Goal: Information Seeking & Learning: Learn about a topic

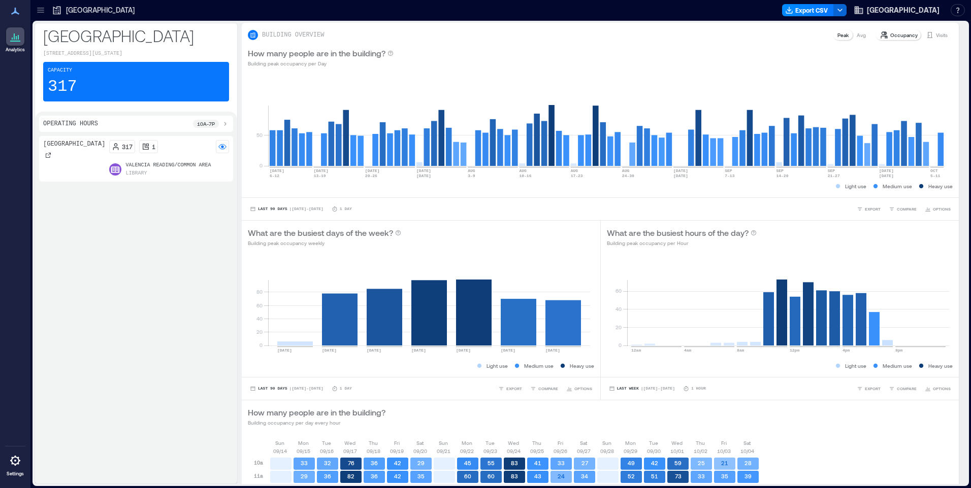
click at [181, 161] on div "317 1 Valencia Reading/Common Area Library" at bounding box center [169, 159] width 120 height 38
click at [144, 163] on p "Valencia Reading/Common Area" at bounding box center [167, 165] width 85 height 8
click at [219, 147] on rect at bounding box center [222, 147] width 8 height 8
click at [222, 147] on circle at bounding box center [222, 147] width 3 height 3
click at [170, 125] on div "Operating Hours 10a - 7p" at bounding box center [136, 124] width 186 height 8
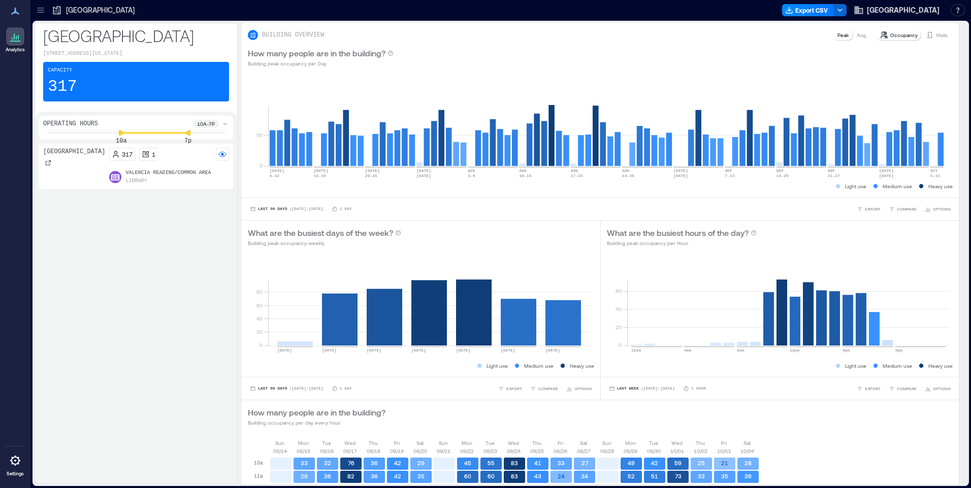
click at [170, 125] on div "Operating Hours 10a - 7p" at bounding box center [136, 125] width 186 height 11
click at [835, 9] on icon "button" at bounding box center [839, 10] width 8 height 8
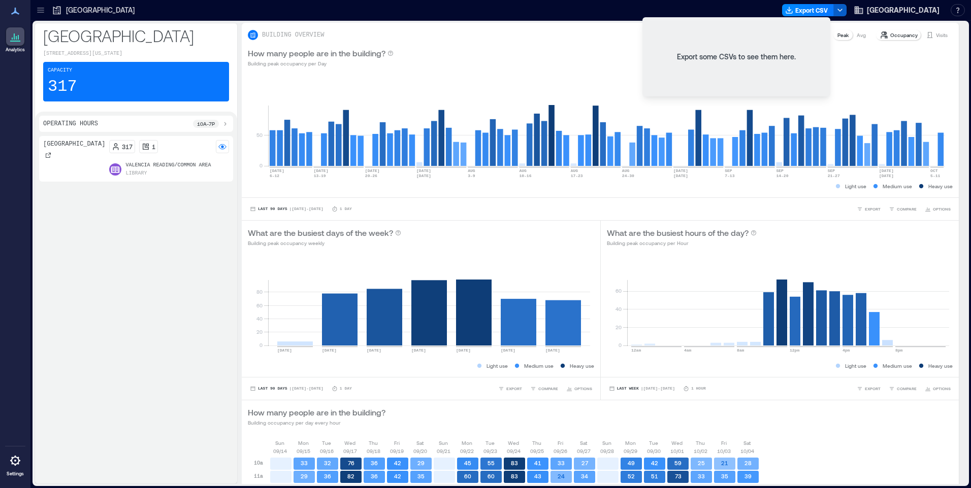
click at [835, 9] on icon "button" at bounding box center [839, 10] width 8 height 8
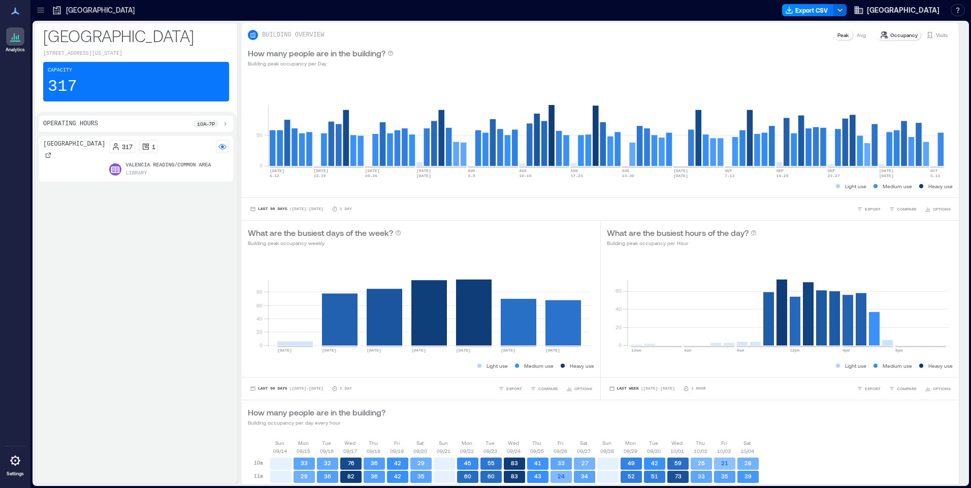
click at [223, 123] on icon at bounding box center [225, 124] width 8 height 8
click at [223, 145] on icon at bounding box center [222, 145] width 8 height 3
click at [316, 160] on rect at bounding box center [606, 123] width 677 height 86
click at [891, 36] on p "Occupancy" at bounding box center [903, 35] width 27 height 8
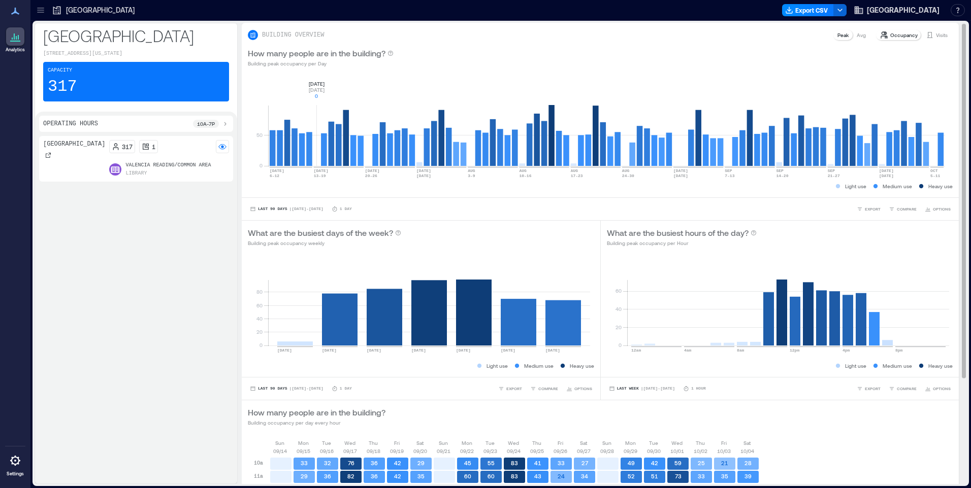
click at [856, 34] on p "Avg" at bounding box center [860, 35] width 9 height 8
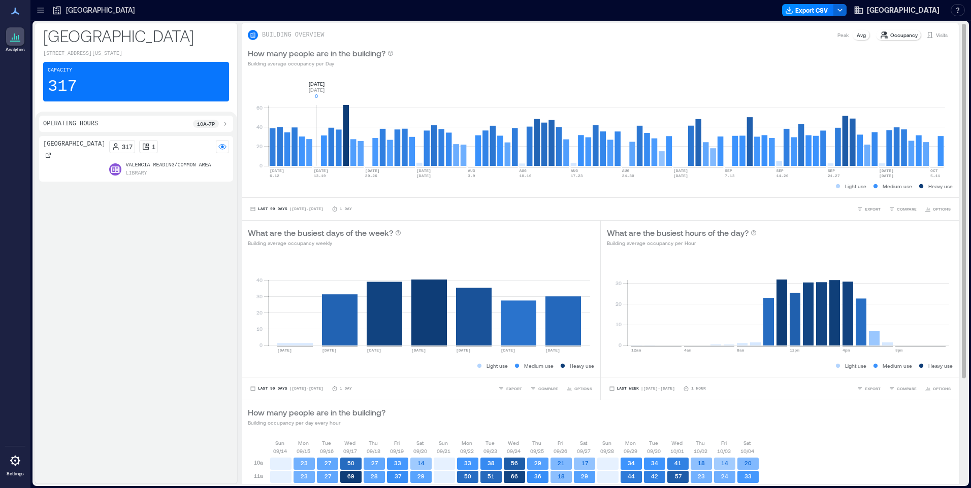
click at [852, 35] on div "Avg" at bounding box center [860, 35] width 17 height 10
click at [837, 39] on p "Peak" at bounding box center [842, 35] width 11 height 8
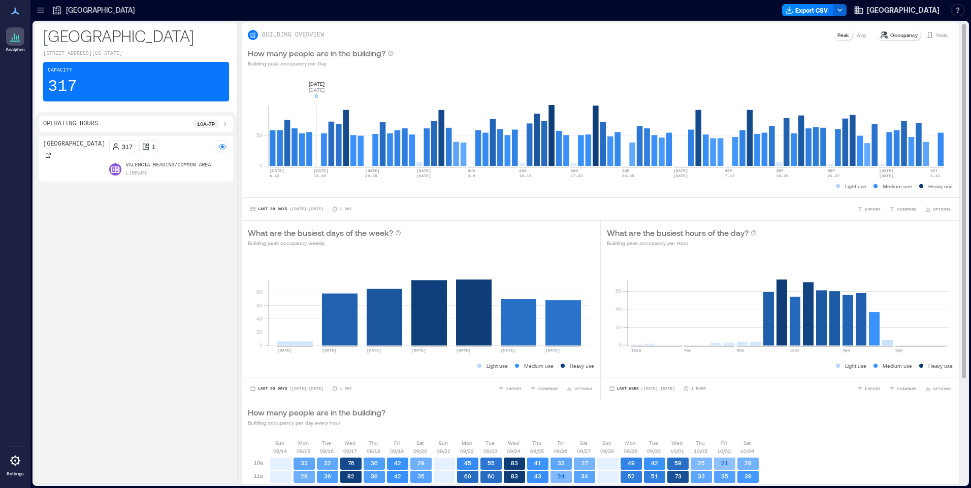
click at [935, 36] on p "Visits" at bounding box center [941, 35] width 12 height 8
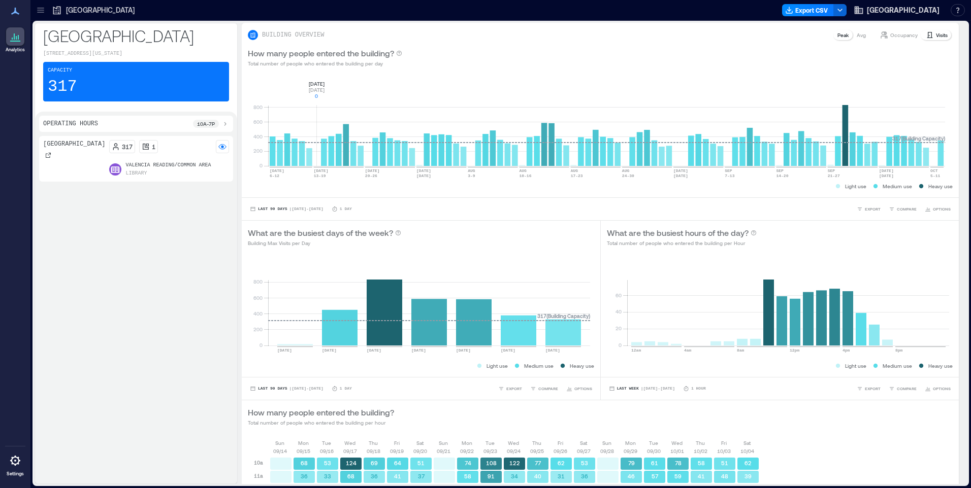
click at [18, 34] on icon at bounding box center [15, 36] width 12 height 12
click at [150, 162] on p "Valencia Reading/Common Area" at bounding box center [167, 165] width 85 height 8
click at [307, 36] on p "BUILDING OVERVIEW" at bounding box center [293, 35] width 62 height 8
drag, startPoint x: 307, startPoint y: 36, endPoint x: 393, endPoint y: 56, distance: 89.1
click at [393, 56] on p "How many people entered the building?" at bounding box center [321, 53] width 146 height 12
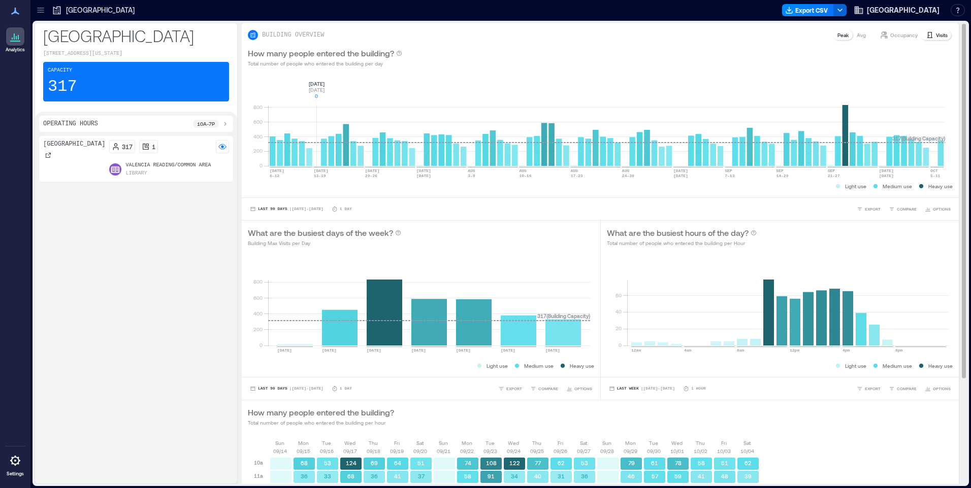
click at [318, 116] on rect at bounding box center [606, 123] width 677 height 86
click at [935, 32] on p "Visits" at bounding box center [941, 35] width 12 height 8
click at [866, 11] on span "[GEOGRAPHIC_DATA]" at bounding box center [902, 10] width 73 height 10
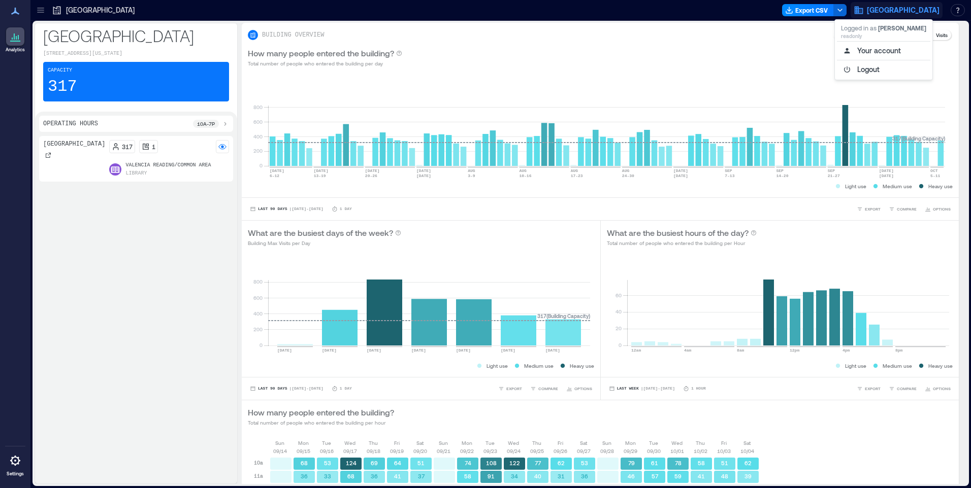
click at [866, 11] on span "[GEOGRAPHIC_DATA]" at bounding box center [902, 10] width 73 height 10
click at [225, 147] on rect at bounding box center [222, 147] width 8 height 8
click at [178, 166] on p "Valencia Reading/Common Area" at bounding box center [167, 165] width 85 height 8
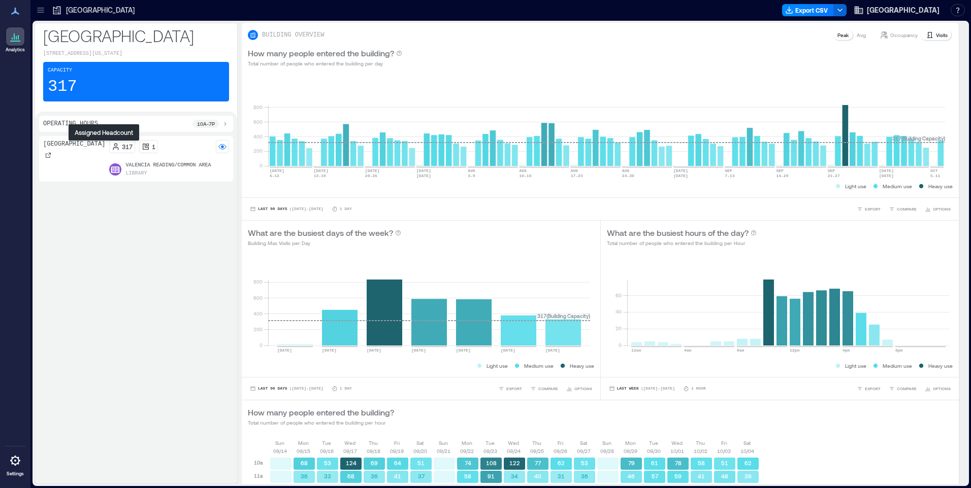
click at [112, 146] on icon at bounding box center [116, 147] width 8 height 8
click at [143, 144] on icon at bounding box center [146, 147] width 6 height 6
click at [142, 148] on icon at bounding box center [146, 147] width 8 height 8
click at [126, 173] on div "Library" at bounding box center [167, 174] width 85 height 8
click at [139, 151] on div "1" at bounding box center [148, 146] width 19 height 13
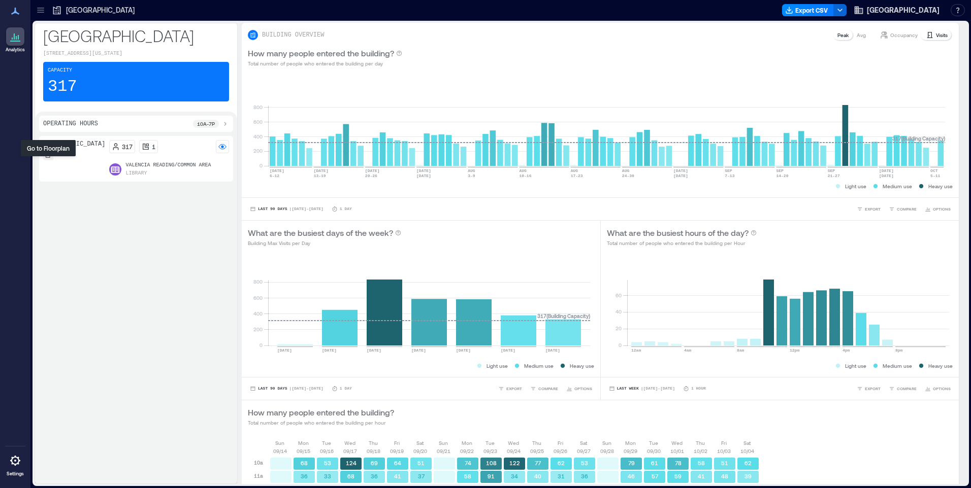
click at [46, 158] on icon at bounding box center [48, 155] width 5 height 5
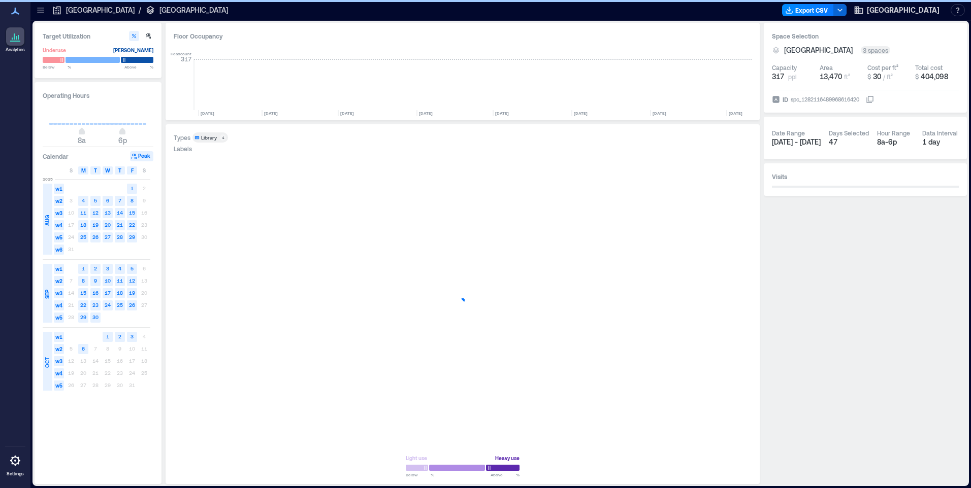
scroll to position [0, 919]
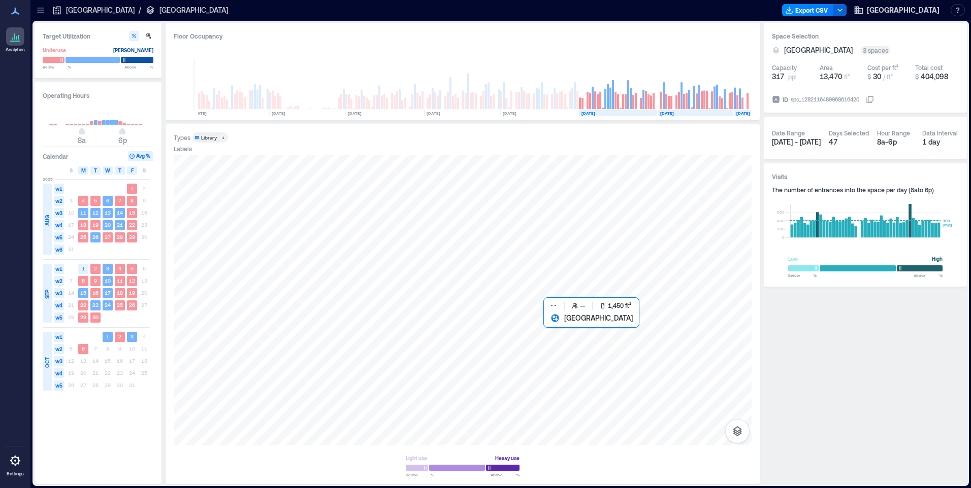
click at [571, 394] on div at bounding box center [463, 300] width 578 height 291
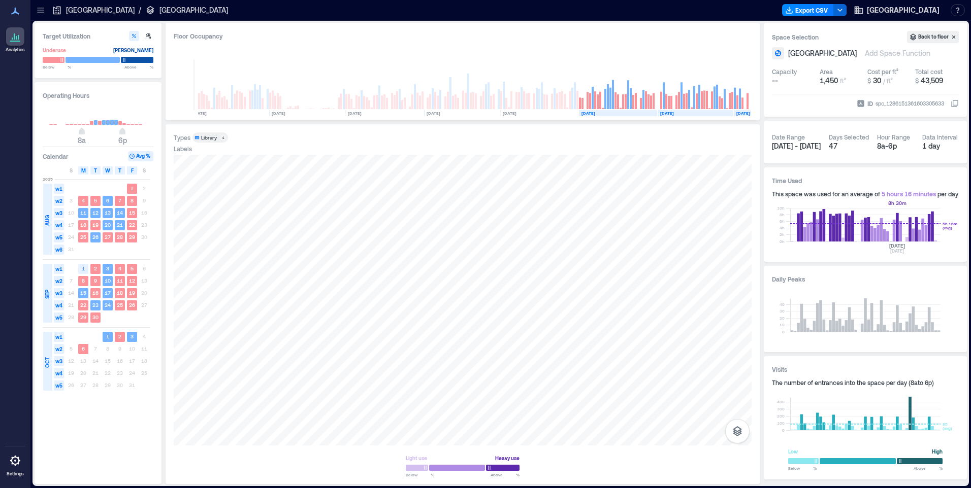
click at [896, 235] on rect at bounding box center [865, 225] width 150 height 34
click at [930, 430] on rect at bounding box center [865, 414] width 150 height 34
click at [930, 422] on rect at bounding box center [865, 414] width 150 height 34
click at [674, 111] on text "[DATE]" at bounding box center [667, 113] width 14 height 5
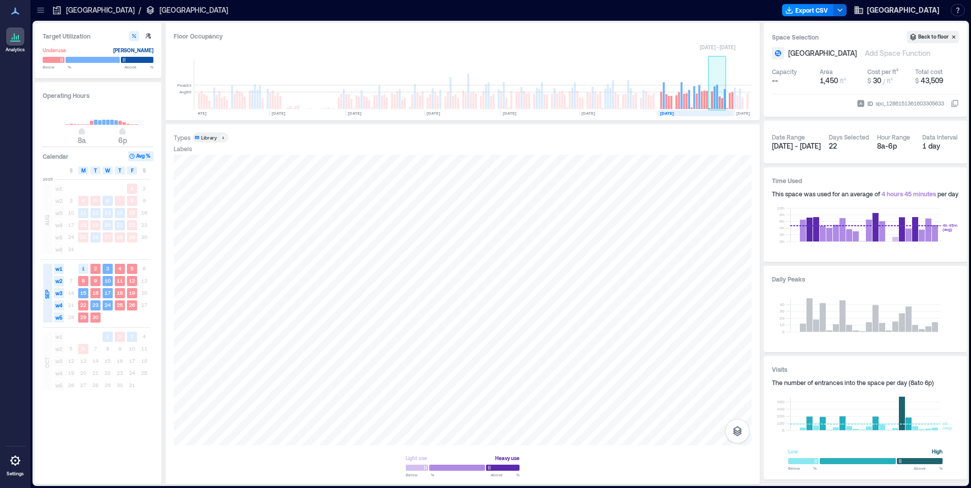
click at [717, 108] on rect at bounding box center [717, 97] width 2 height 24
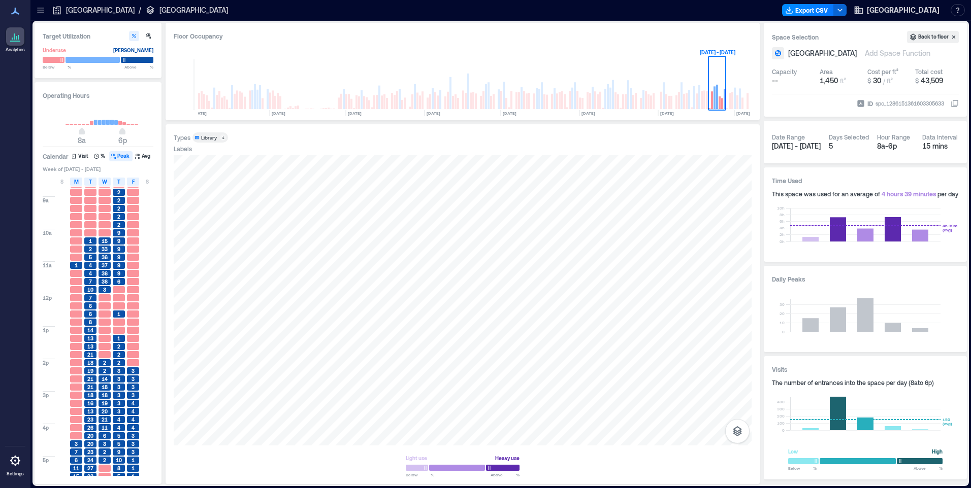
scroll to position [38, 0]
click at [106, 408] on span "21" at bounding box center [105, 407] width 6 height 7
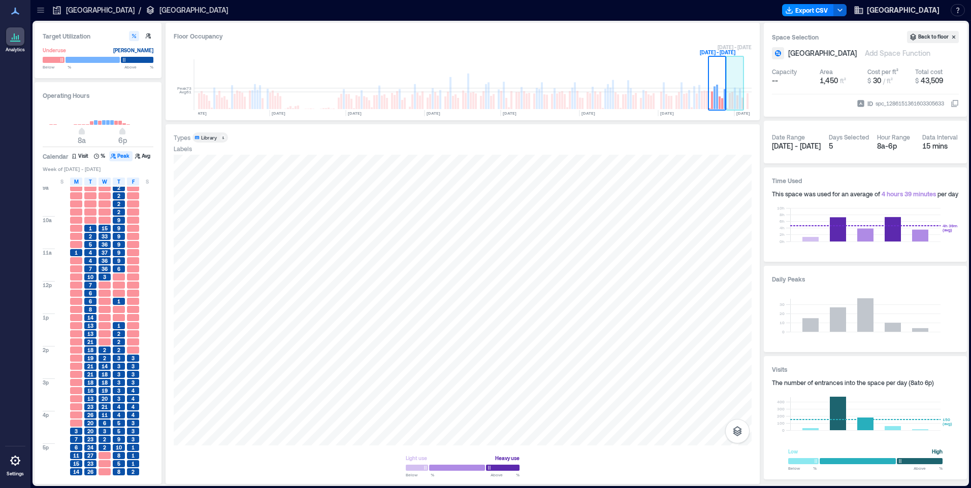
click at [740, 104] on rect at bounding box center [740, 98] width 2 height 21
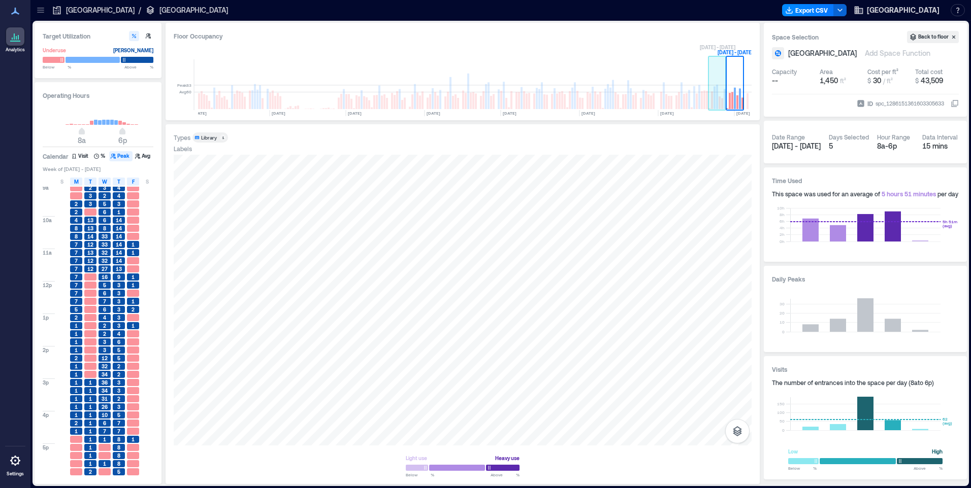
click at [718, 101] on rect at bounding box center [717, 97] width 2 height 24
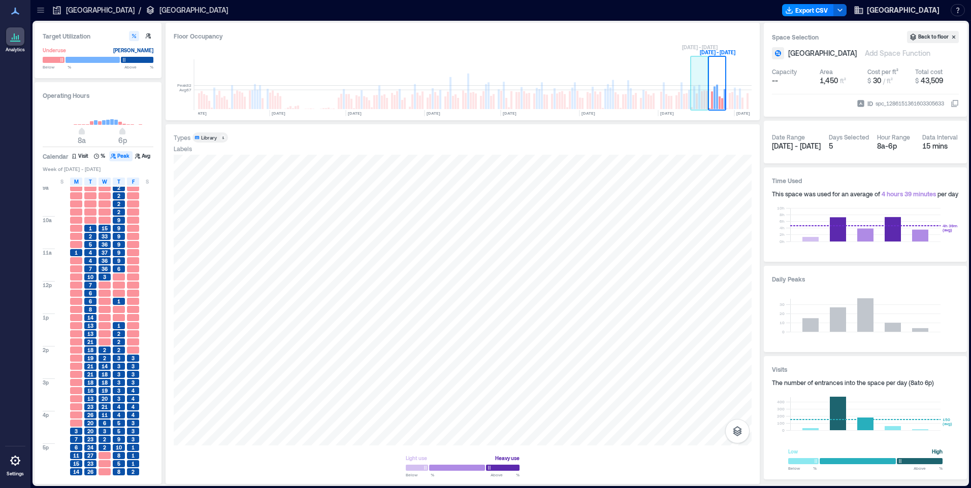
click at [697, 103] on rect at bounding box center [696, 101] width 2 height 16
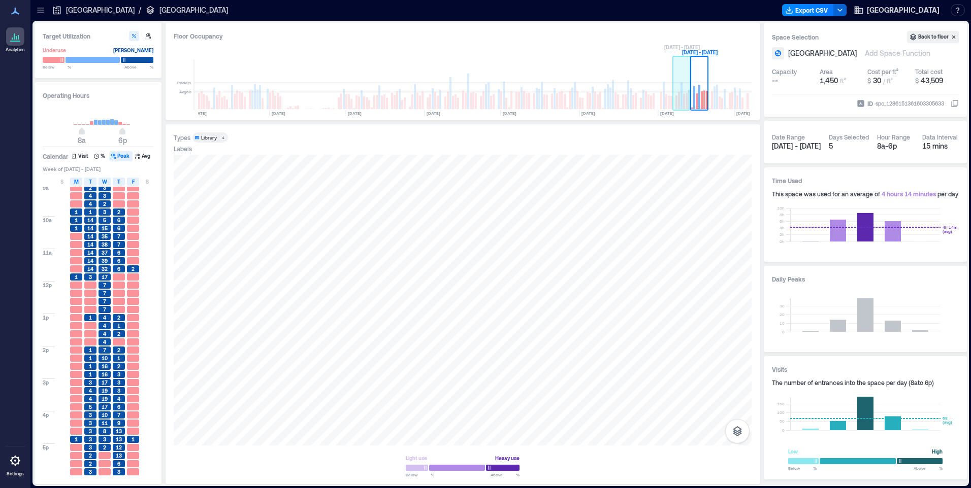
click at [681, 96] on rect at bounding box center [681, 95] width 2 height 27
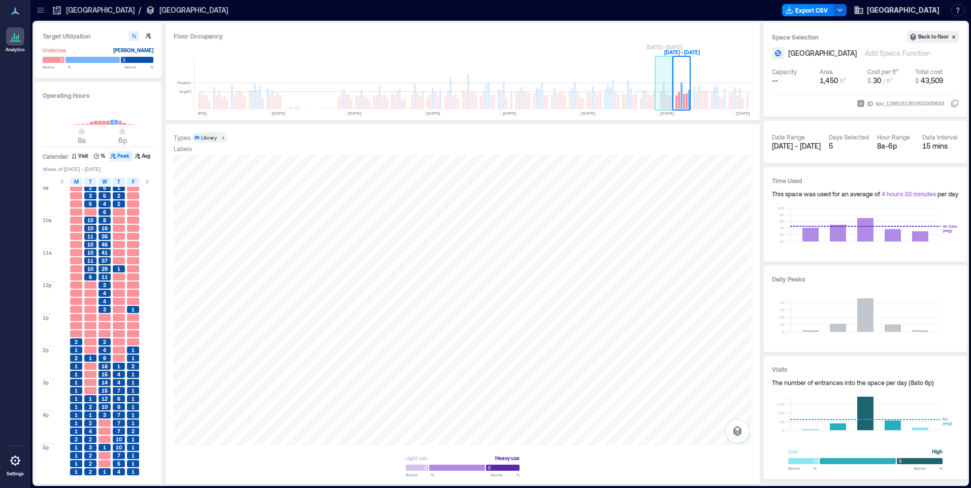
click at [663, 106] on rect at bounding box center [663, 95] width 2 height 27
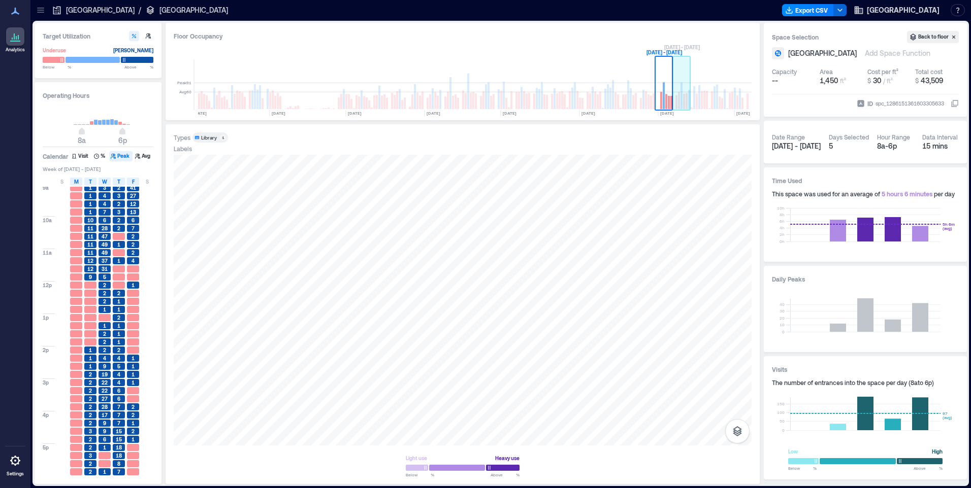
click at [685, 104] on rect at bounding box center [686, 101] width 2 height 16
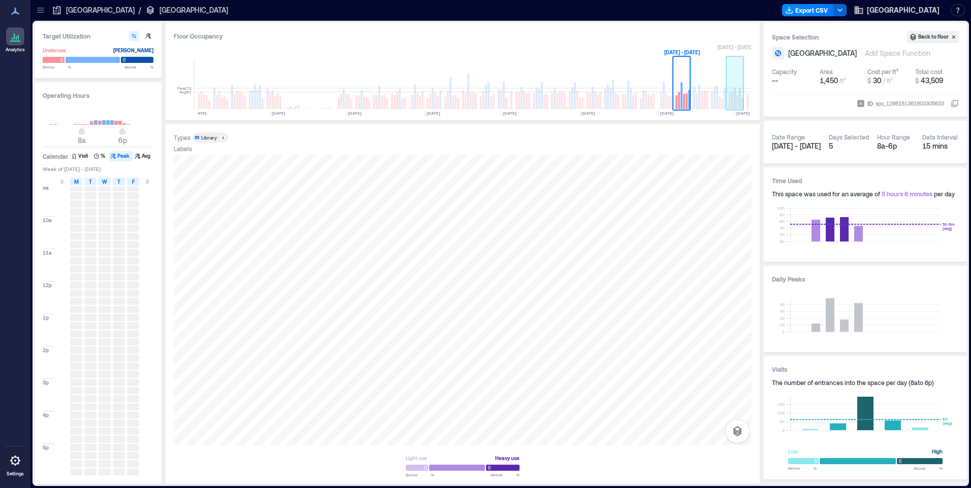
click at [741, 104] on rect at bounding box center [740, 98] width 2 height 21
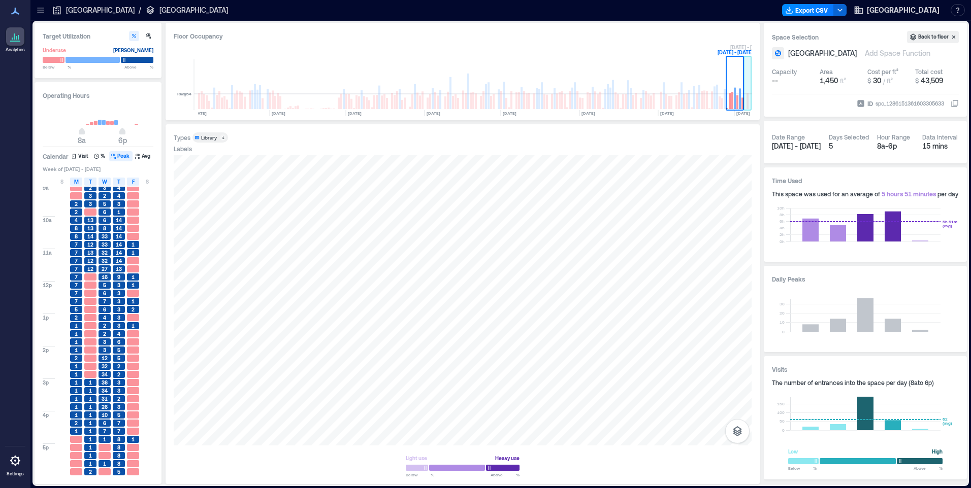
click at [746, 107] on rect at bounding box center [748, 84] width 8 height 51
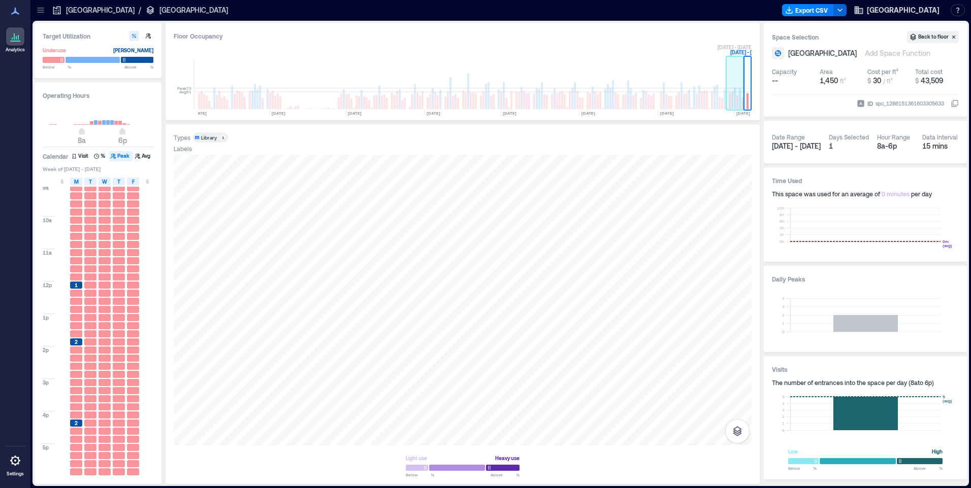
click at [737, 106] on rect at bounding box center [737, 102] width 2 height 14
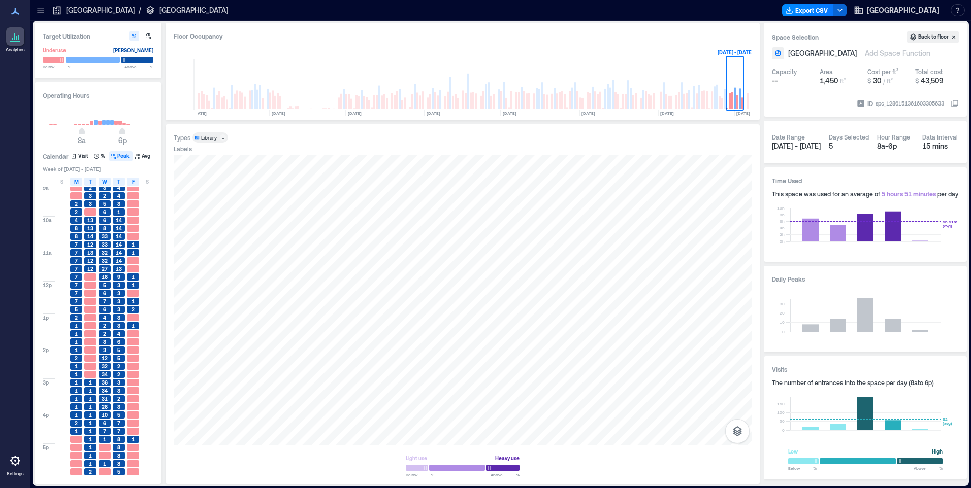
drag, startPoint x: 934, startPoint y: 36, endPoint x: 935, endPoint y: 47, distance: 10.8
click at [934, 36] on button "Back to floor" at bounding box center [933, 37] width 52 height 12
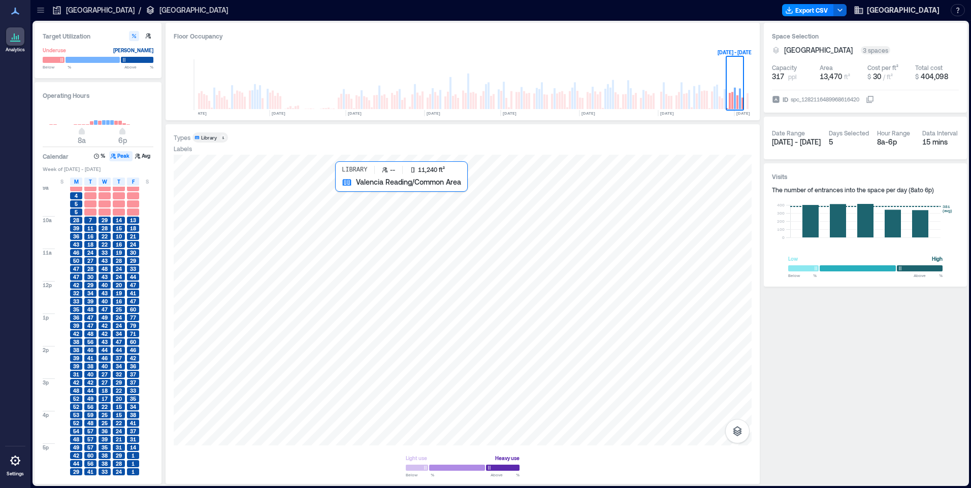
click at [430, 283] on div at bounding box center [463, 300] width 578 height 291
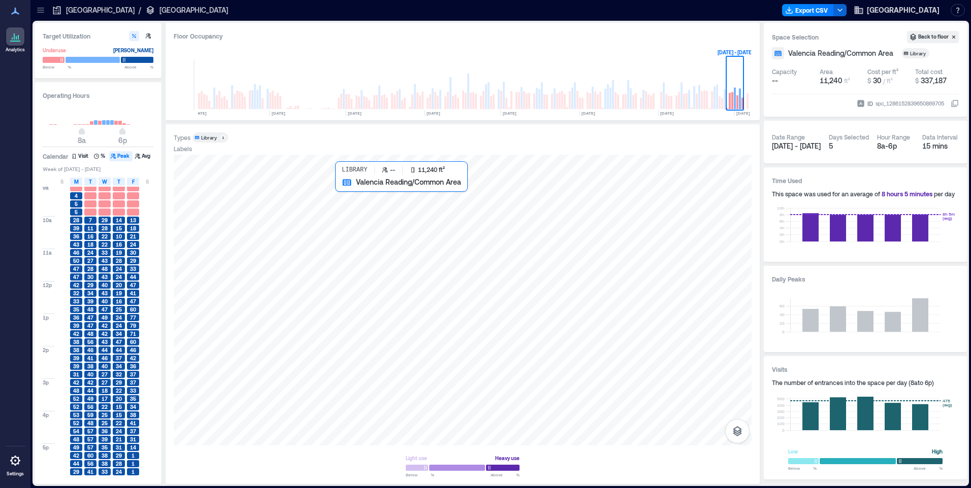
click at [497, 332] on div at bounding box center [463, 300] width 578 height 291
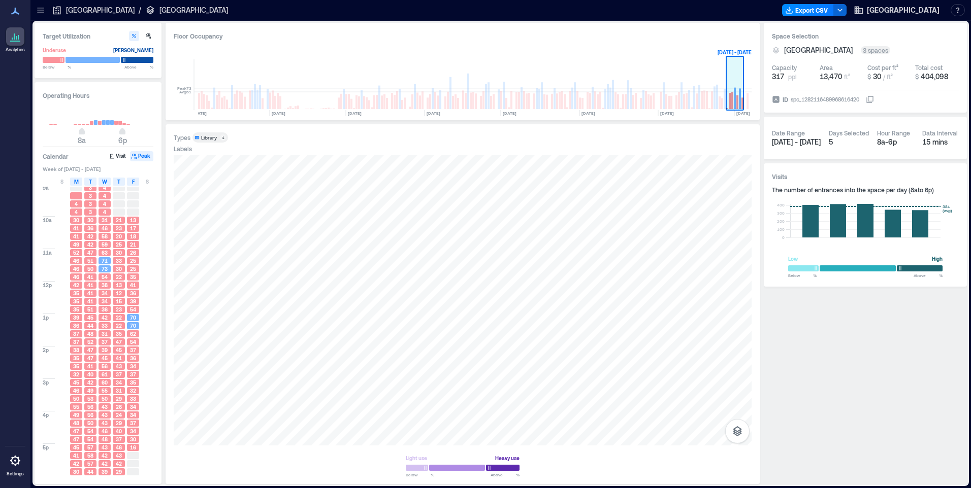
click at [737, 107] on rect at bounding box center [737, 102] width 2 height 14
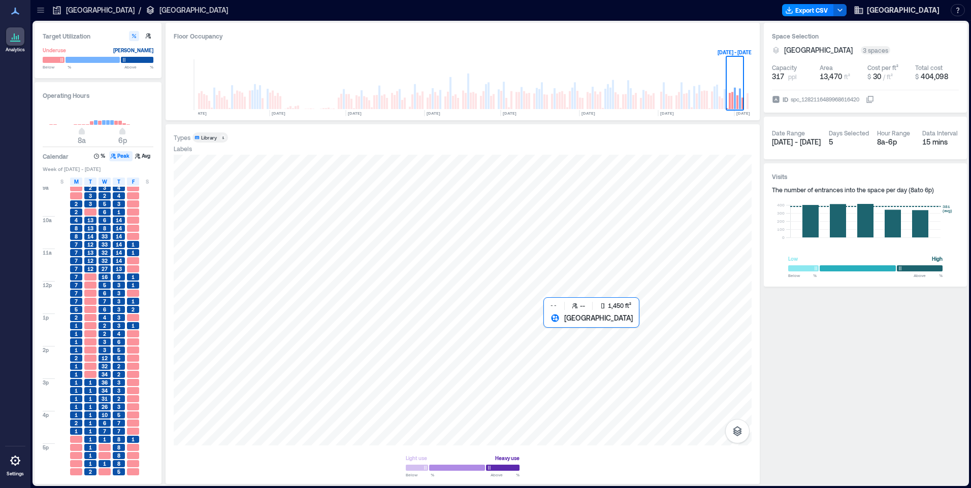
click at [570, 380] on div at bounding box center [463, 300] width 578 height 291
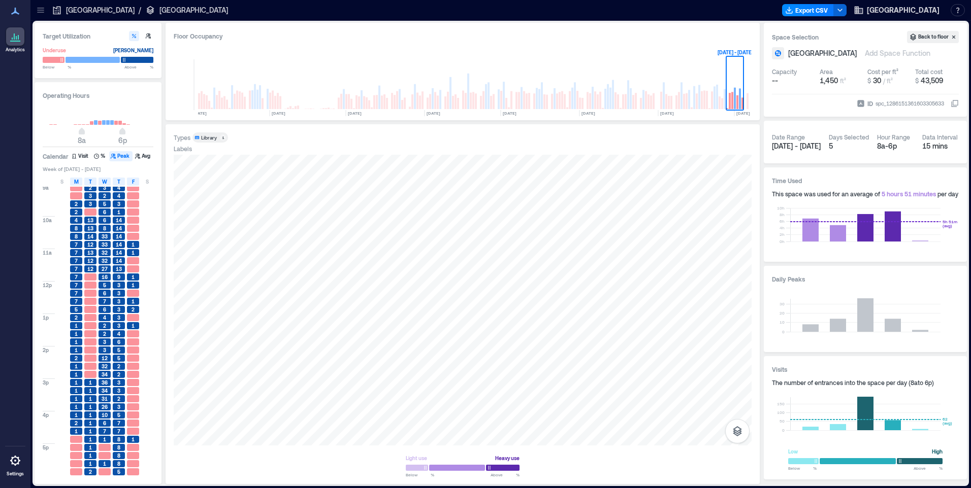
click at [723, 451] on div "Light use Heavy use Below ** % Above ** %" at bounding box center [463, 315] width 578 height 321
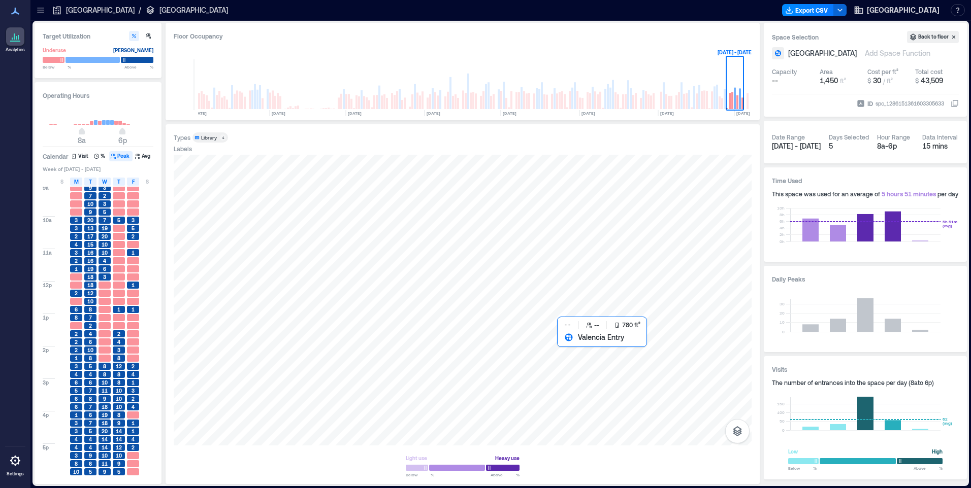
click at [593, 376] on div at bounding box center [463, 300] width 578 height 291
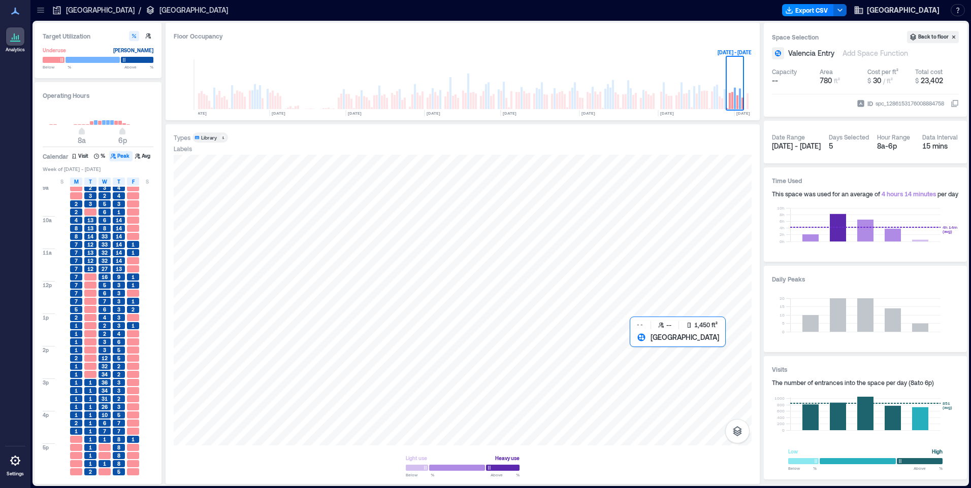
click at [646, 359] on div at bounding box center [463, 300] width 578 height 291
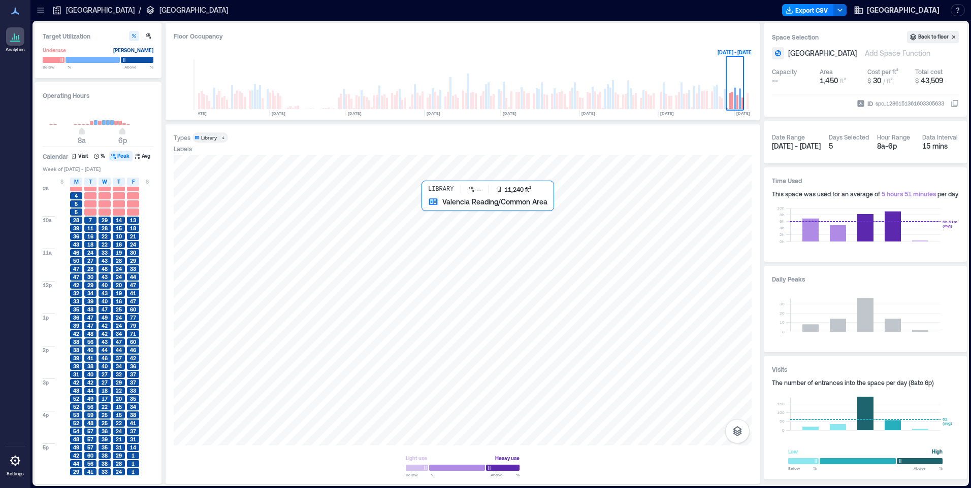
click at [579, 295] on div at bounding box center [463, 300] width 578 height 291
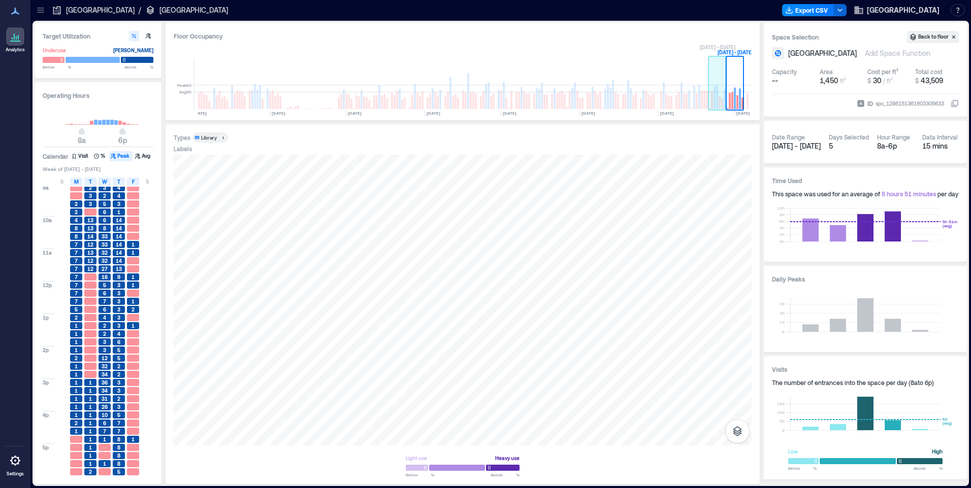
click at [720, 105] on rect at bounding box center [719, 102] width 2 height 13
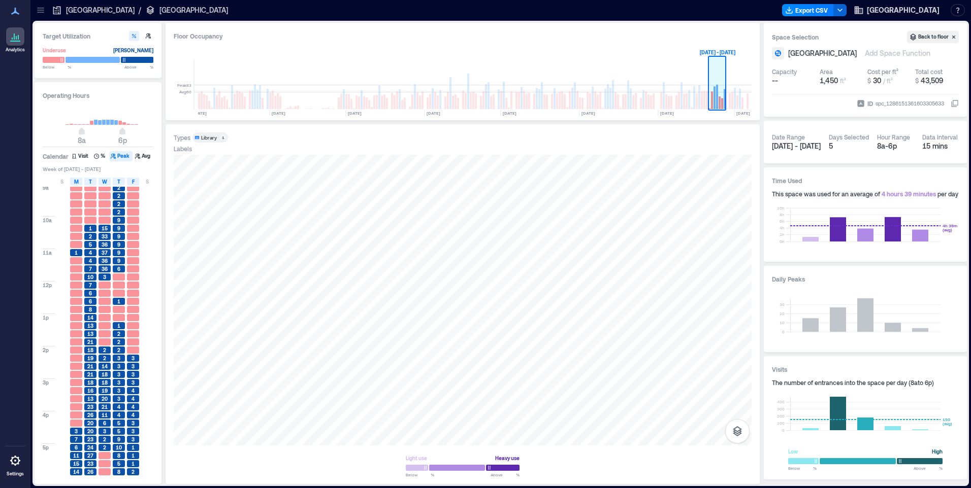
click at [713, 106] on rect at bounding box center [714, 97] width 2 height 23
click at [702, 144] on div "Types Library 1 Labels Light use Heavy use Below ** % Above ** %" at bounding box center [463, 304] width 578 height 344
click at [910, 7] on span "[GEOGRAPHIC_DATA]" at bounding box center [902, 10] width 73 height 10
click at [953, 34] on icon "button" at bounding box center [953, 37] width 8 height 8
